Goal: Entertainment & Leisure: Browse casually

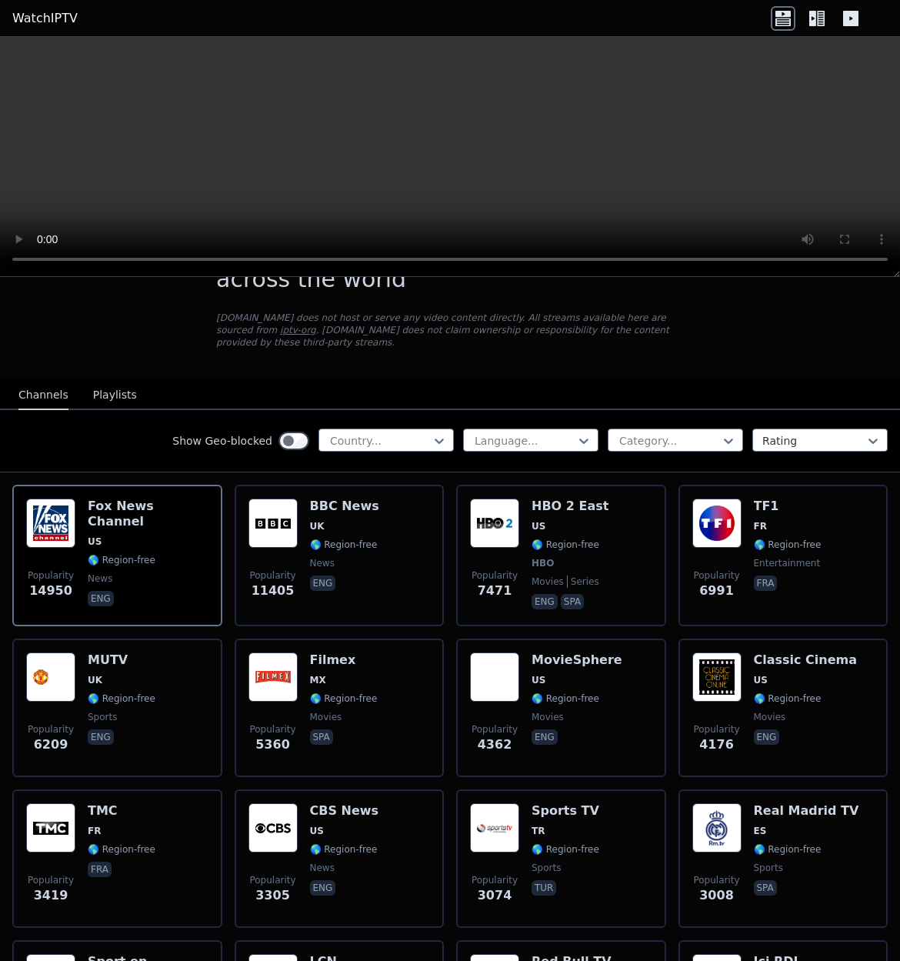
scroll to position [77, 0]
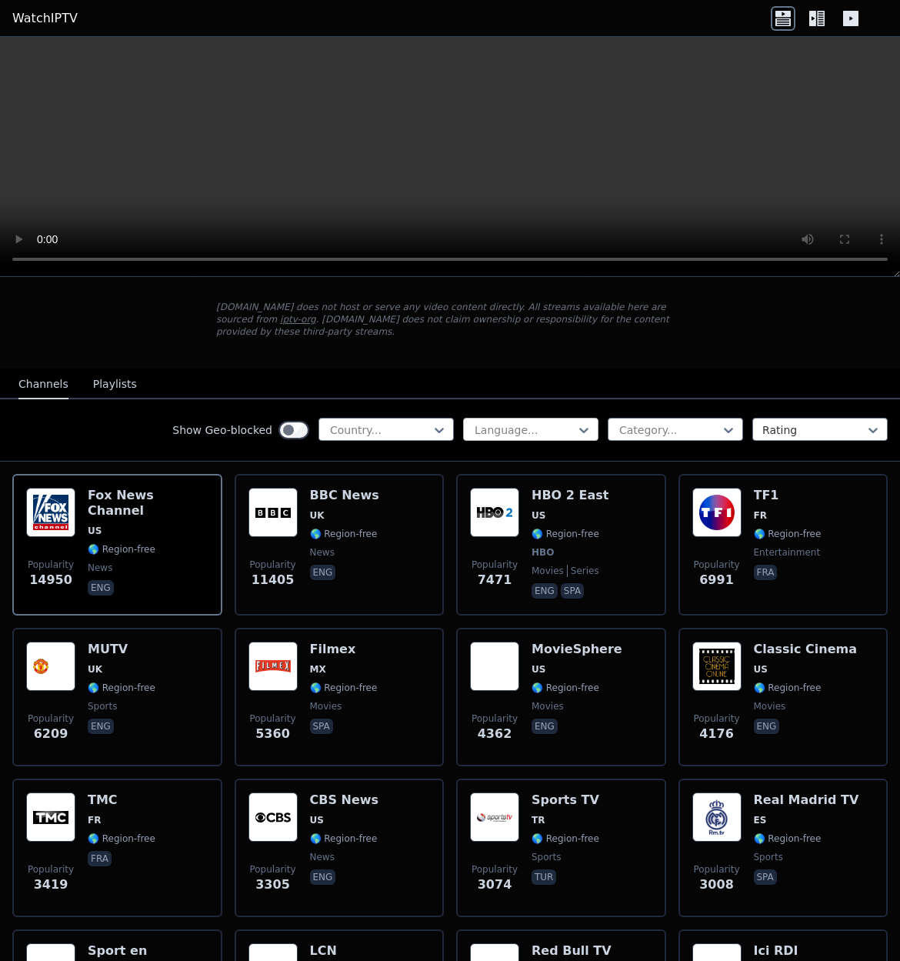
click at [519, 422] on div at bounding box center [524, 429] width 103 height 15
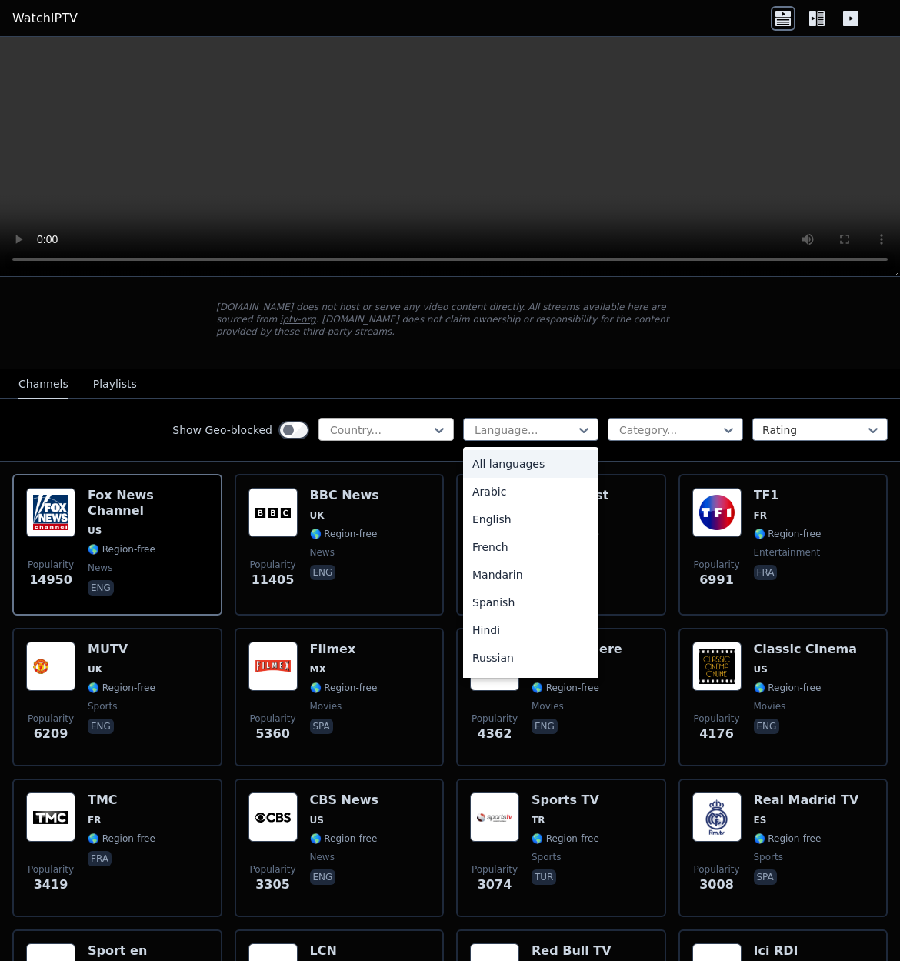
click at [408, 422] on div at bounding box center [379, 429] width 103 height 15
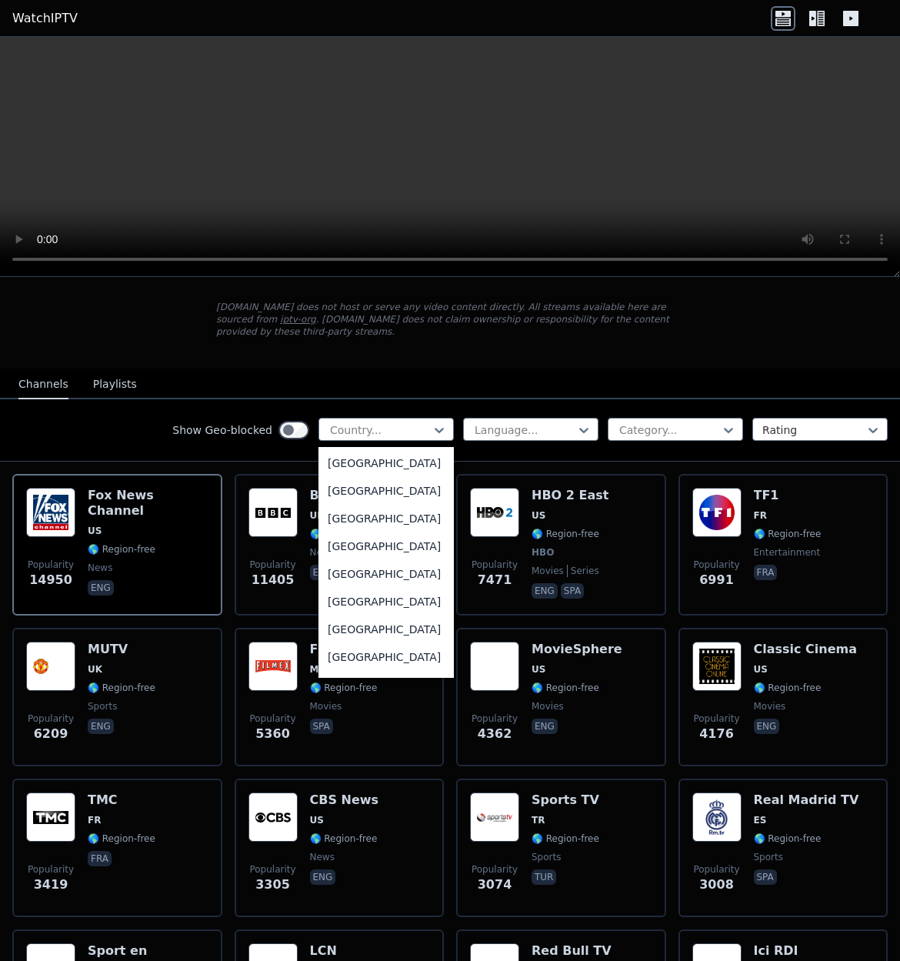
scroll to position [1692, 0]
click at [362, 558] on div "[GEOGRAPHIC_DATA]" at bounding box center [385, 544] width 135 height 28
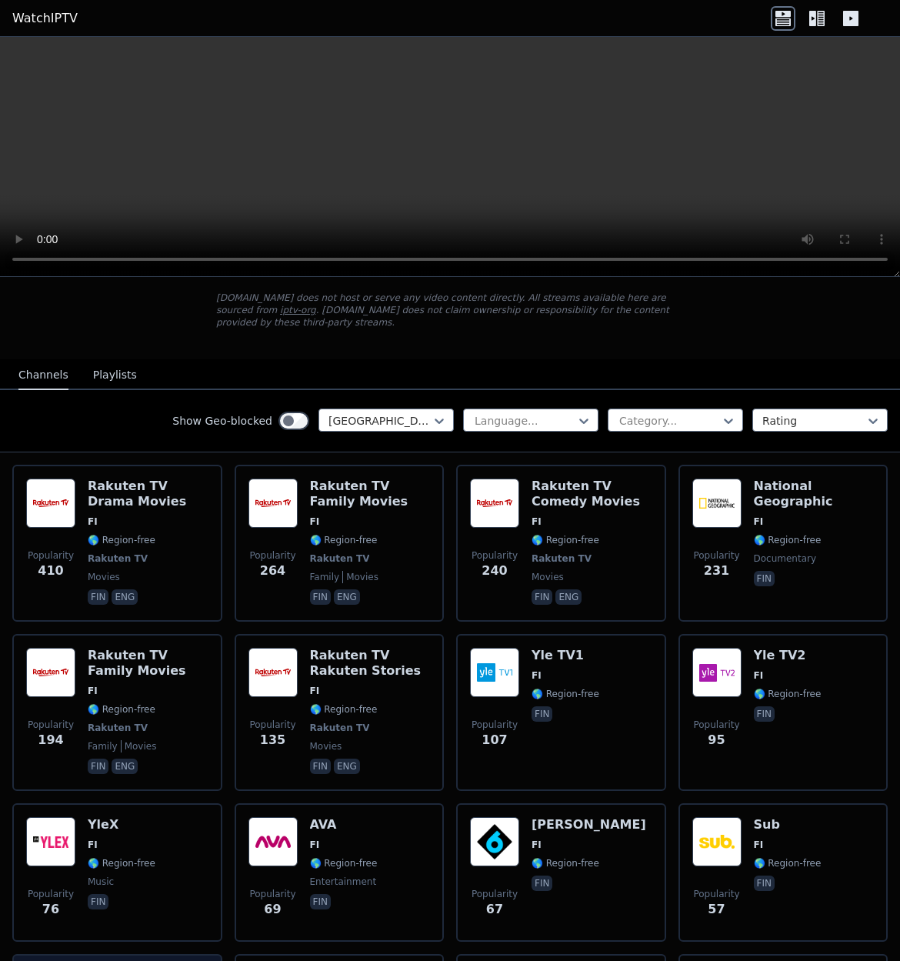
scroll to position [77, 0]
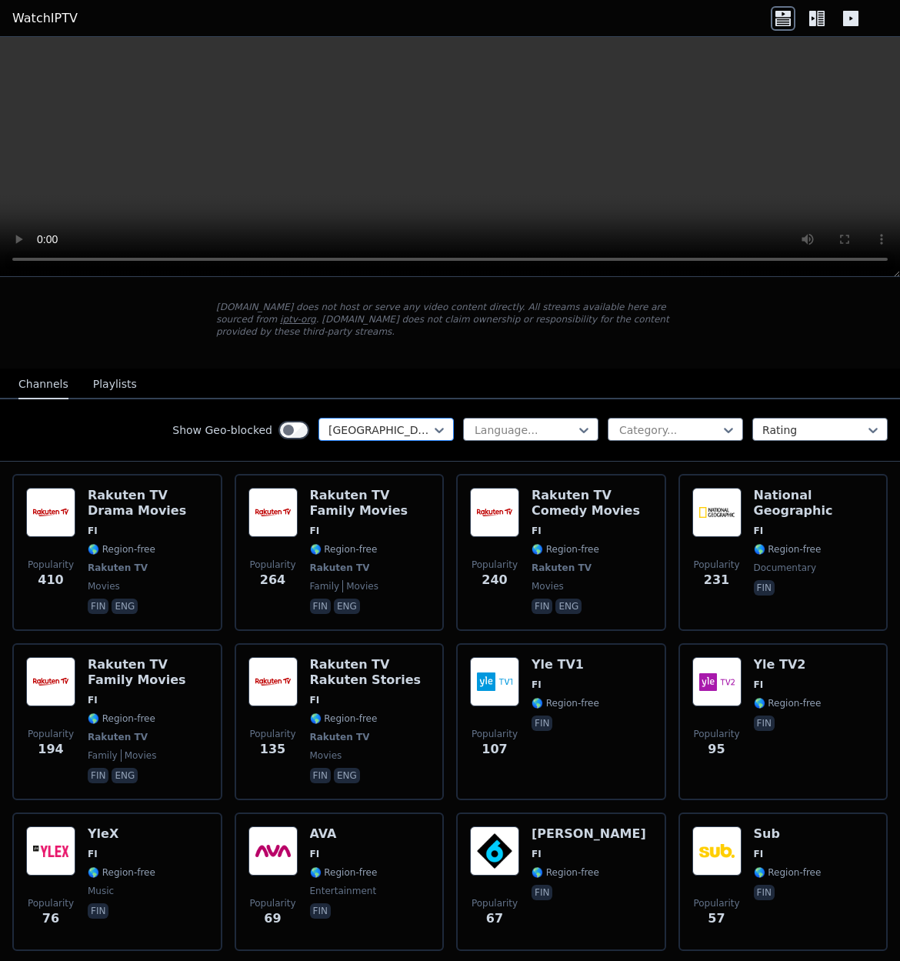
click at [393, 418] on div "[GEOGRAPHIC_DATA]" at bounding box center [385, 429] width 135 height 23
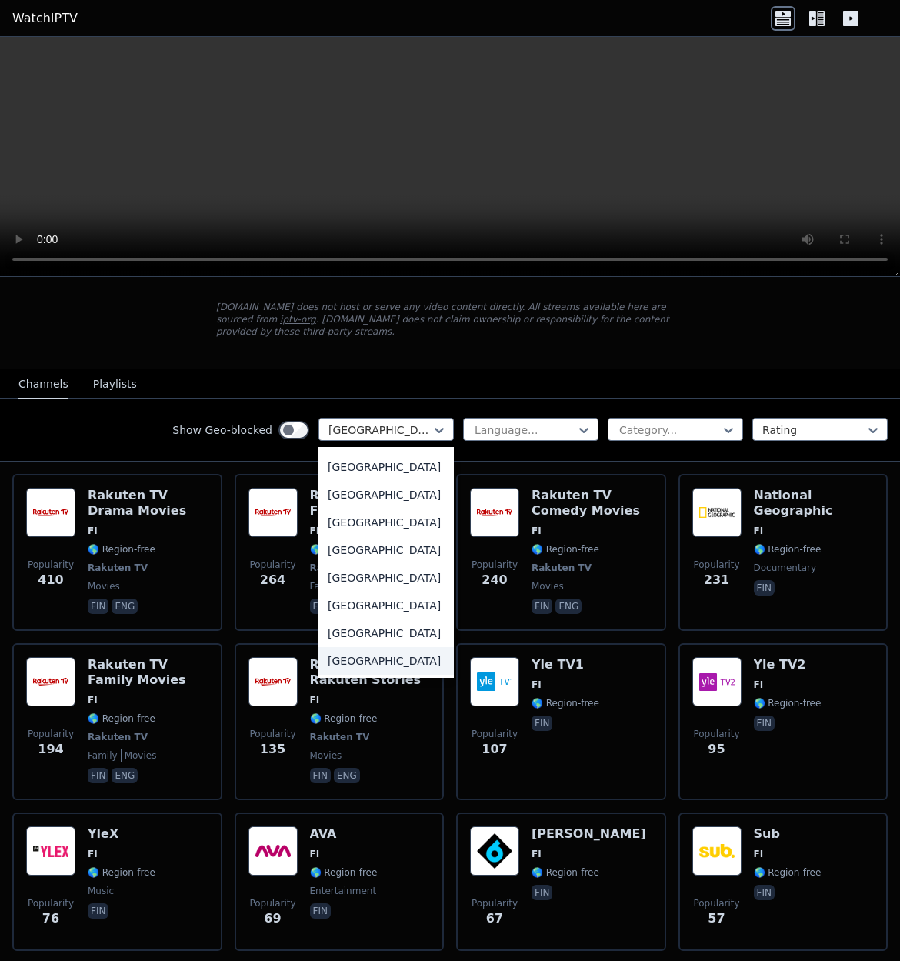
scroll to position [0, 0]
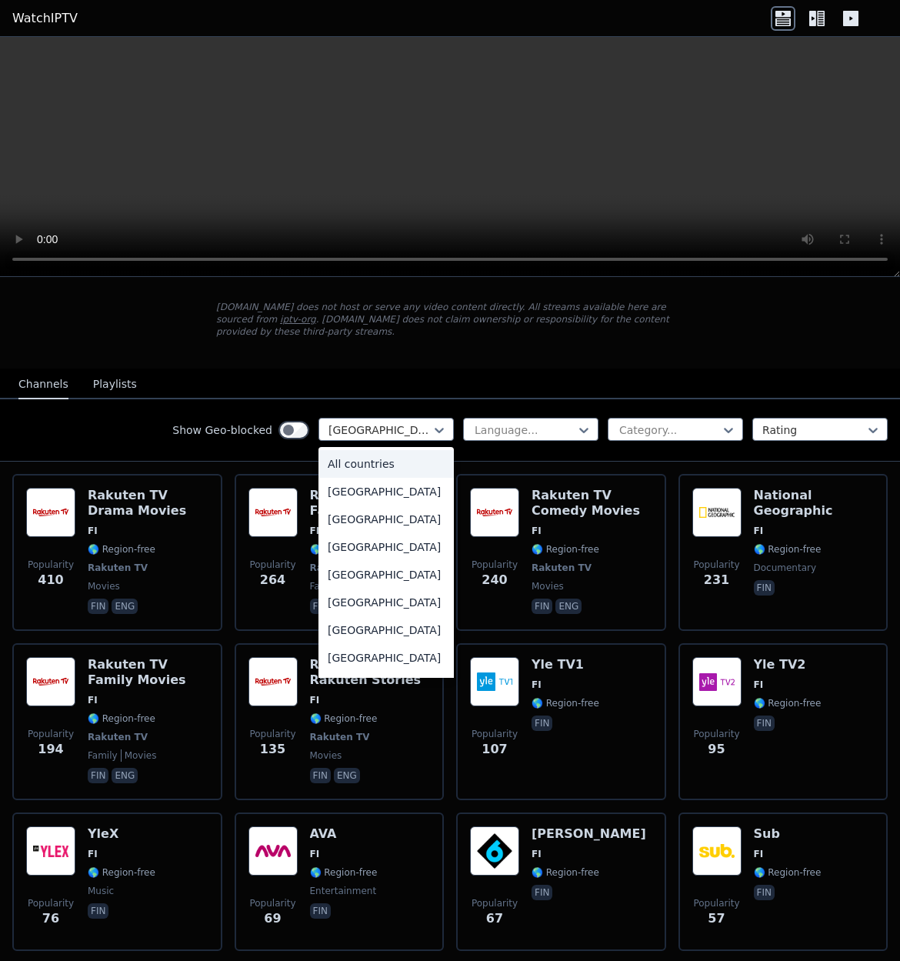
click at [390, 450] on div "All countries" at bounding box center [385, 464] width 135 height 28
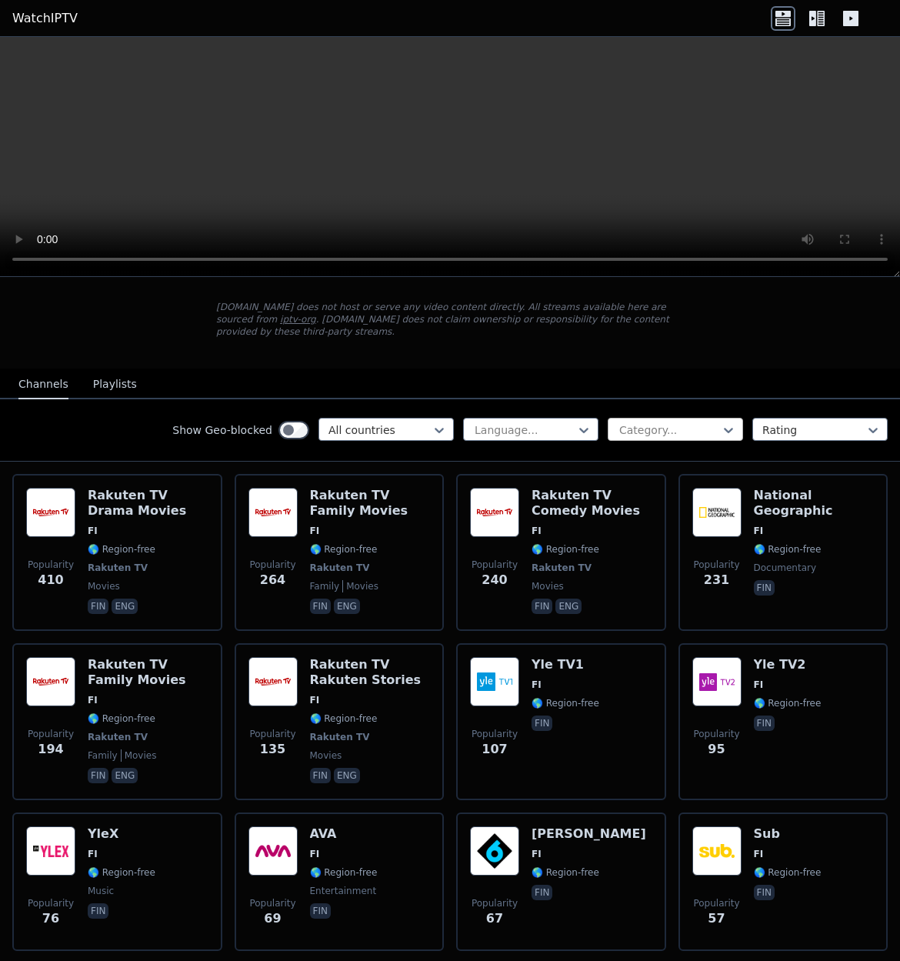
click at [691, 425] on div at bounding box center [669, 429] width 103 height 15
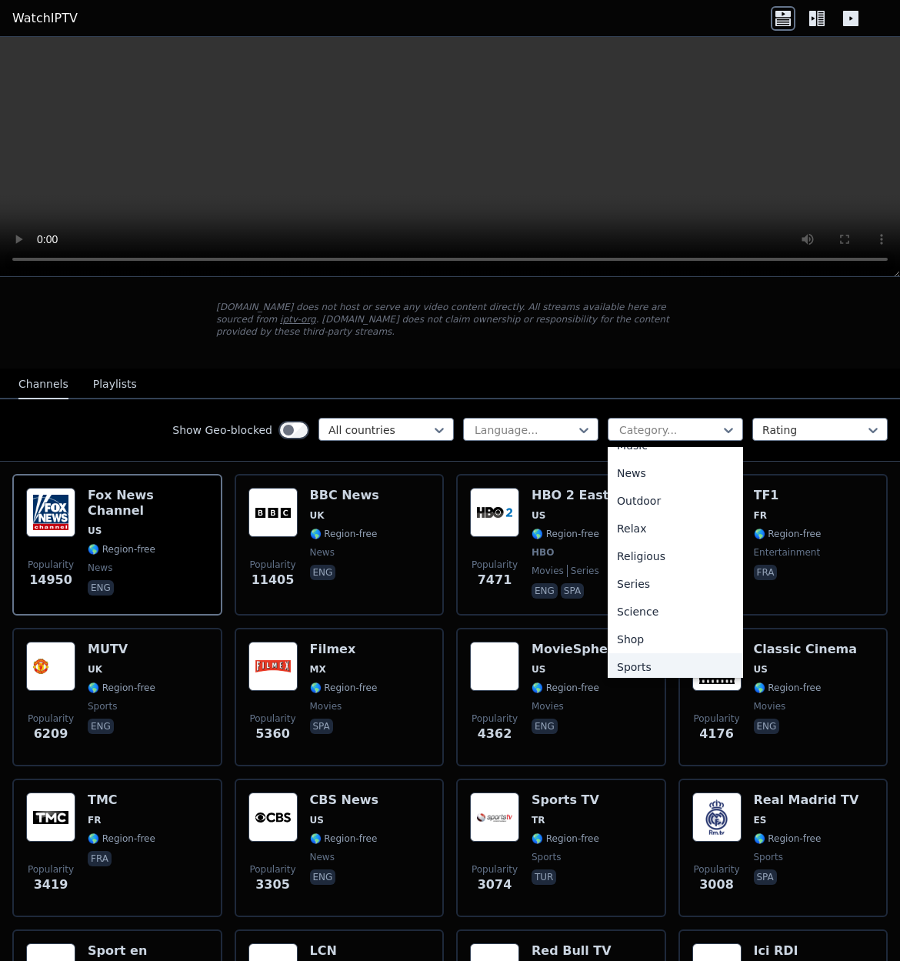
scroll to position [523, 0]
click at [646, 593] on div "Sports" at bounding box center [675, 605] width 135 height 28
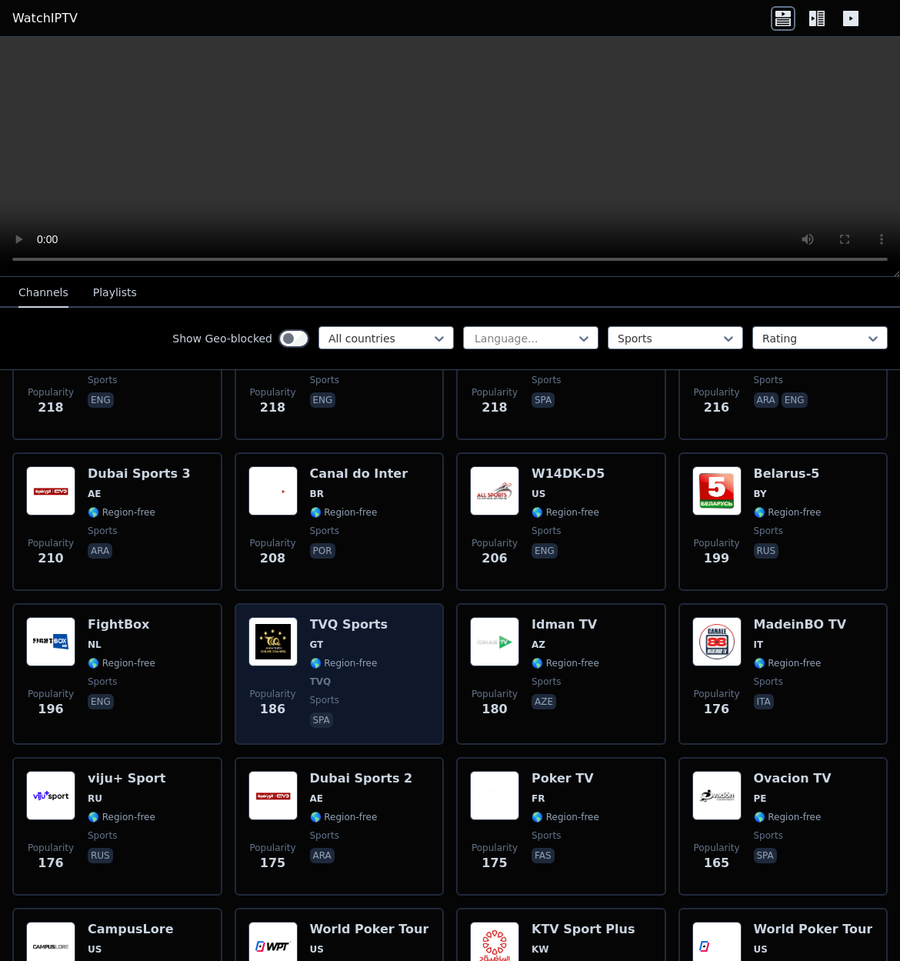
scroll to position [2384, 0]
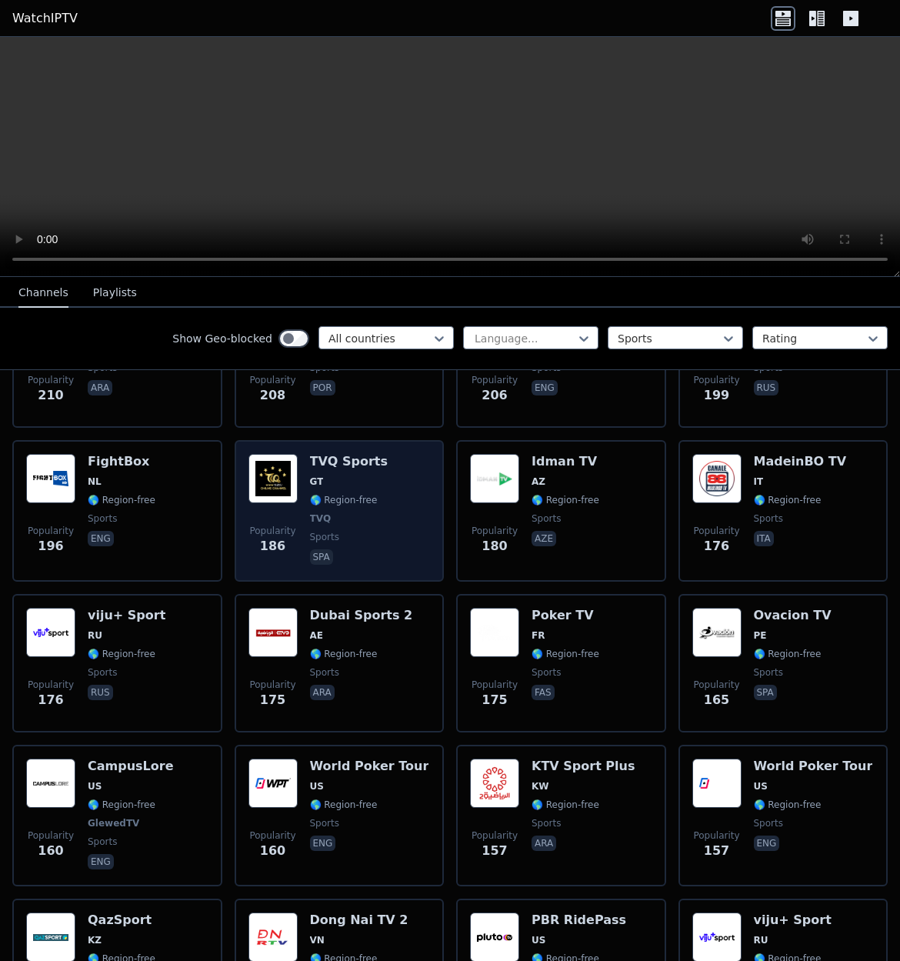
click at [315, 476] on div "TVQ Sports GT 🌎 Region-free TVQ sports spa" at bounding box center [349, 511] width 78 height 114
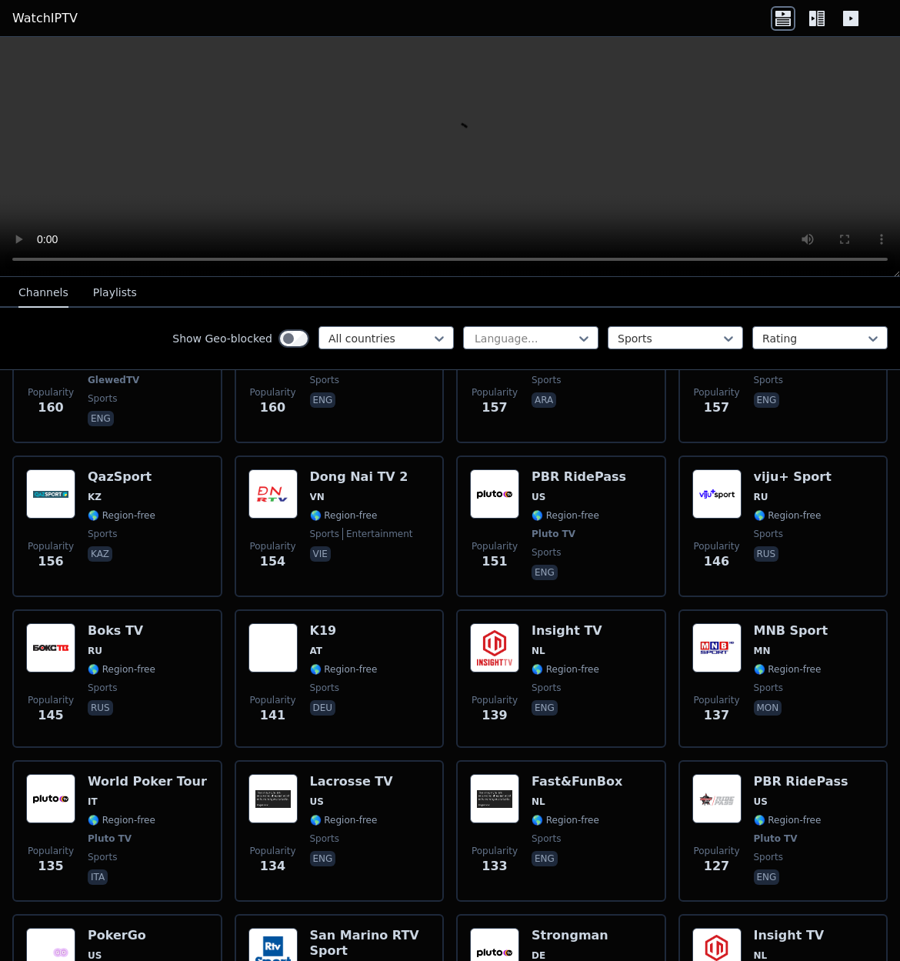
scroll to position [2769, 0]
